Goal: Task Accomplishment & Management: Manage account settings

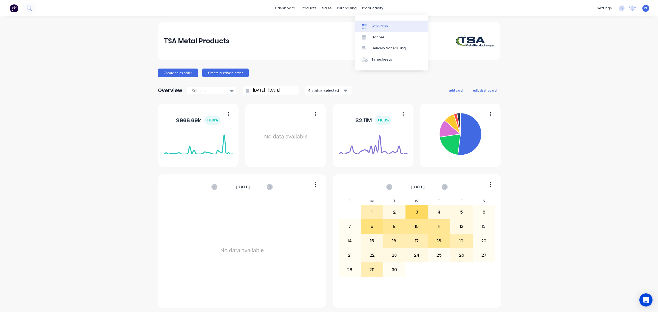
click at [381, 26] on div "Workflow" at bounding box center [379, 26] width 16 height 5
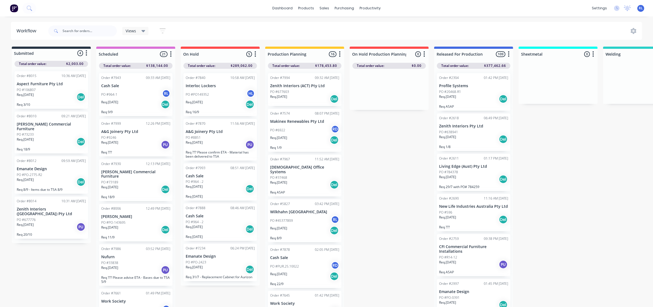
click at [143, 32] on icon at bounding box center [143, 31] width 4 height 2
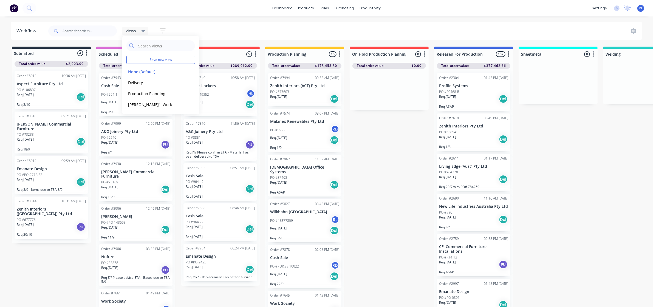
click at [195, 25] on div "Views Save new view None (Default) edit Delivery edit Production Planning edit …" at bounding box center [344, 31] width 595 height 16
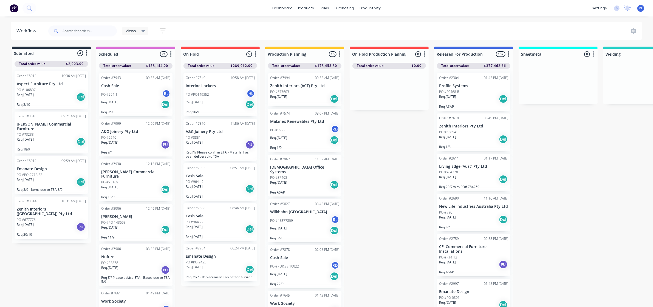
click at [145, 32] on icon at bounding box center [143, 31] width 4 height 6
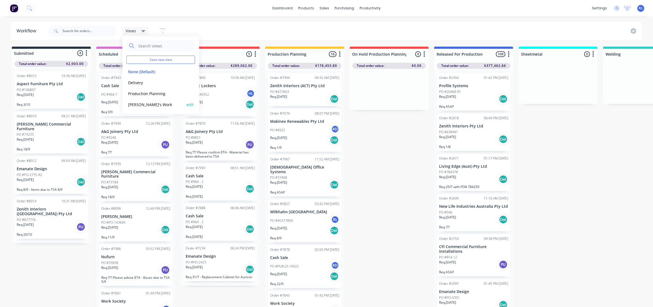
click at [147, 103] on button "[PERSON_NAME]'s Work" at bounding box center [155, 104] width 58 height 6
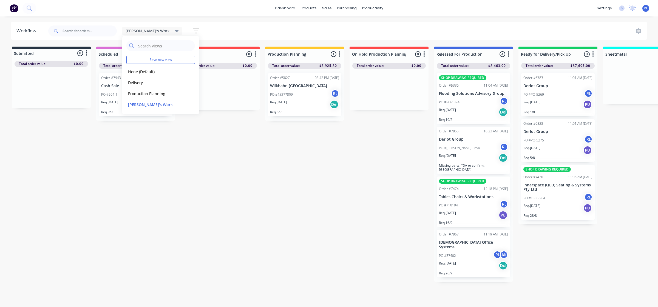
click at [239, 178] on div "Submitted 0 Status colour #273444 hex #273444 Save Cancel Summaries Total order…" at bounding box center [532, 164] width 1073 height 235
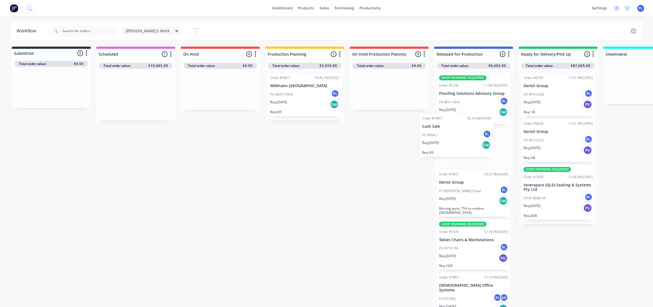
drag, startPoint x: 135, startPoint y: 99, endPoint x: 458, endPoint y: 146, distance: 326.3
click at [458, 146] on div "Submitted 0 Status colour #273444 hex #273444 Save Cancel Summaries Total order…" at bounding box center [532, 178] width 1073 height 263
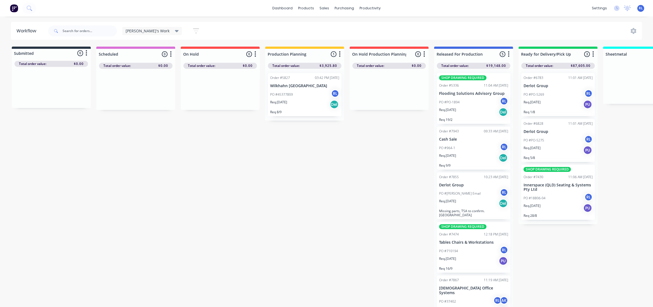
click at [478, 151] on div "PO #964-1 RL" at bounding box center [473, 148] width 69 height 10
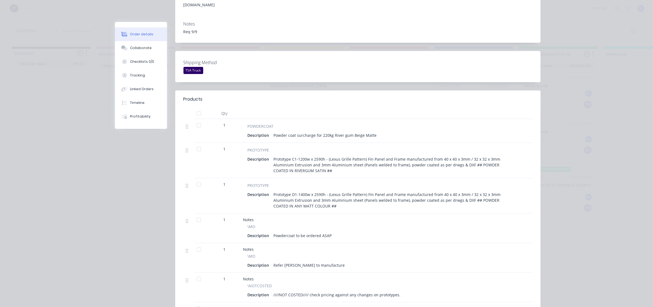
scroll to position [103, 0]
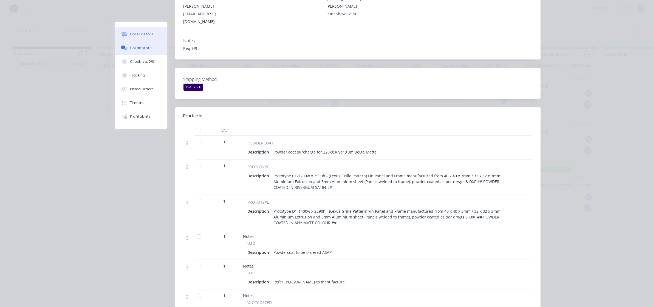
click at [143, 46] on div "Collaborate" at bounding box center [141, 48] width 22 height 5
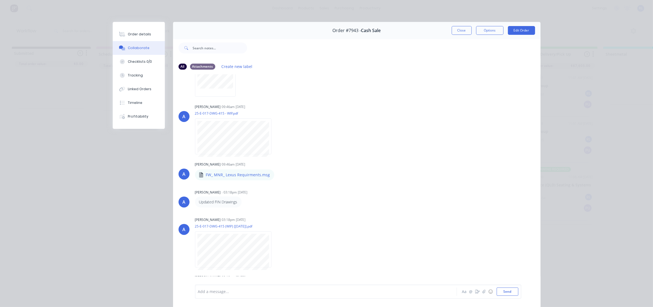
scroll to position [185, 0]
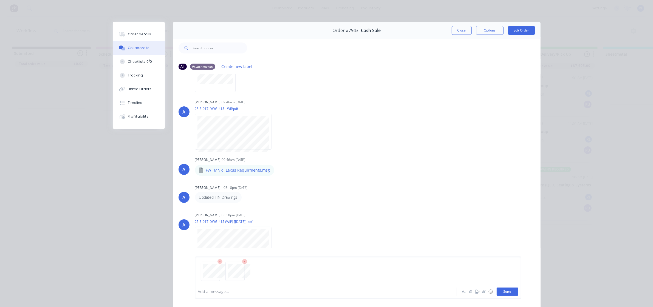
click at [509, 294] on button "Send" at bounding box center [507, 292] width 22 height 8
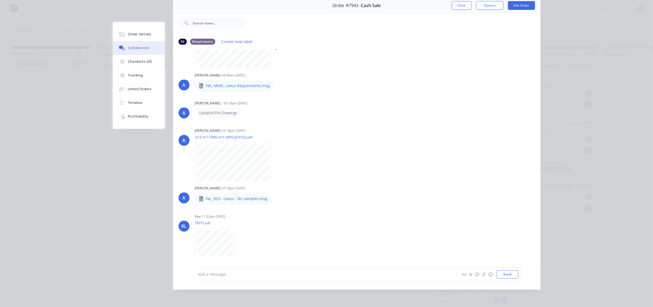
scroll to position [305, 0]
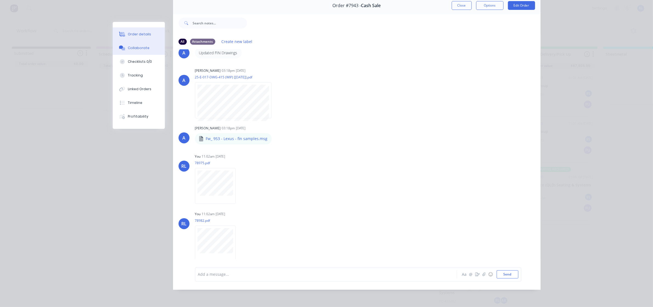
click at [146, 33] on div "Order details" at bounding box center [139, 34] width 23 height 5
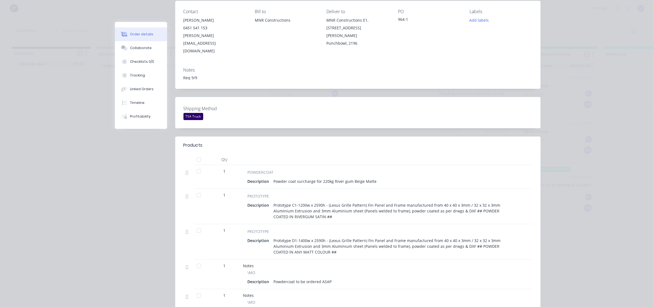
scroll to position [0, 0]
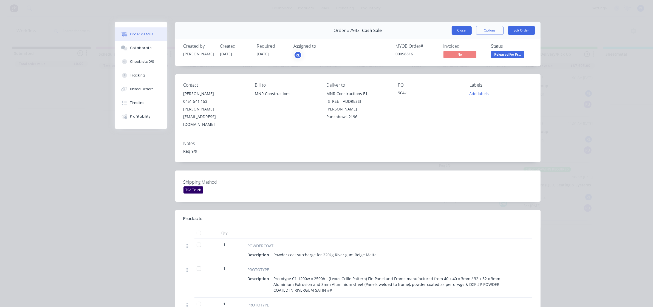
click at [465, 30] on button "Close" at bounding box center [462, 30] width 20 height 9
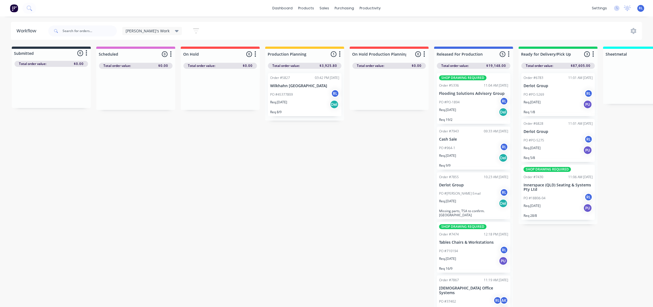
click at [297, 107] on div "Req. [DATE] Del" at bounding box center [304, 104] width 69 height 9
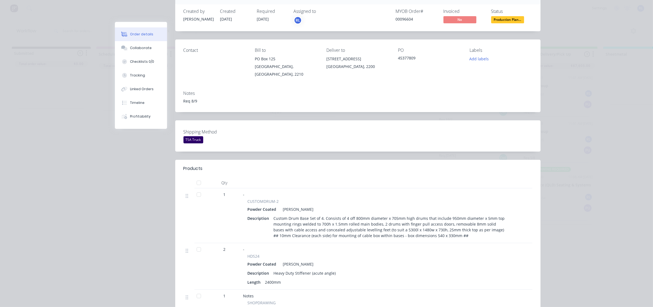
scroll to position [69, 0]
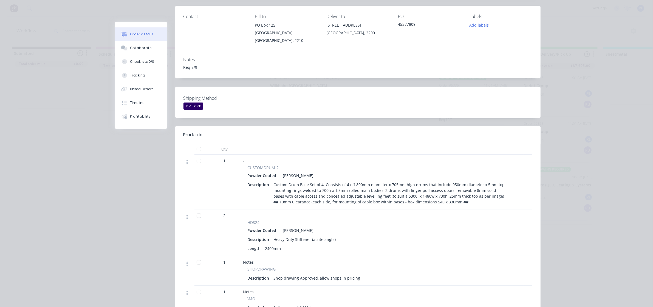
click at [416, 228] on div "Powder Coated [PERSON_NAME]" at bounding box center [378, 230] width 261 height 8
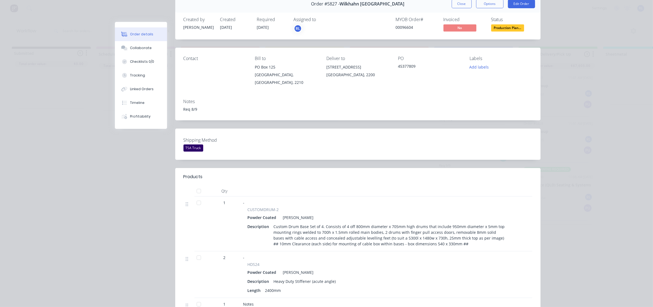
scroll to position [0, 0]
